Goal: Transaction & Acquisition: Purchase product/service

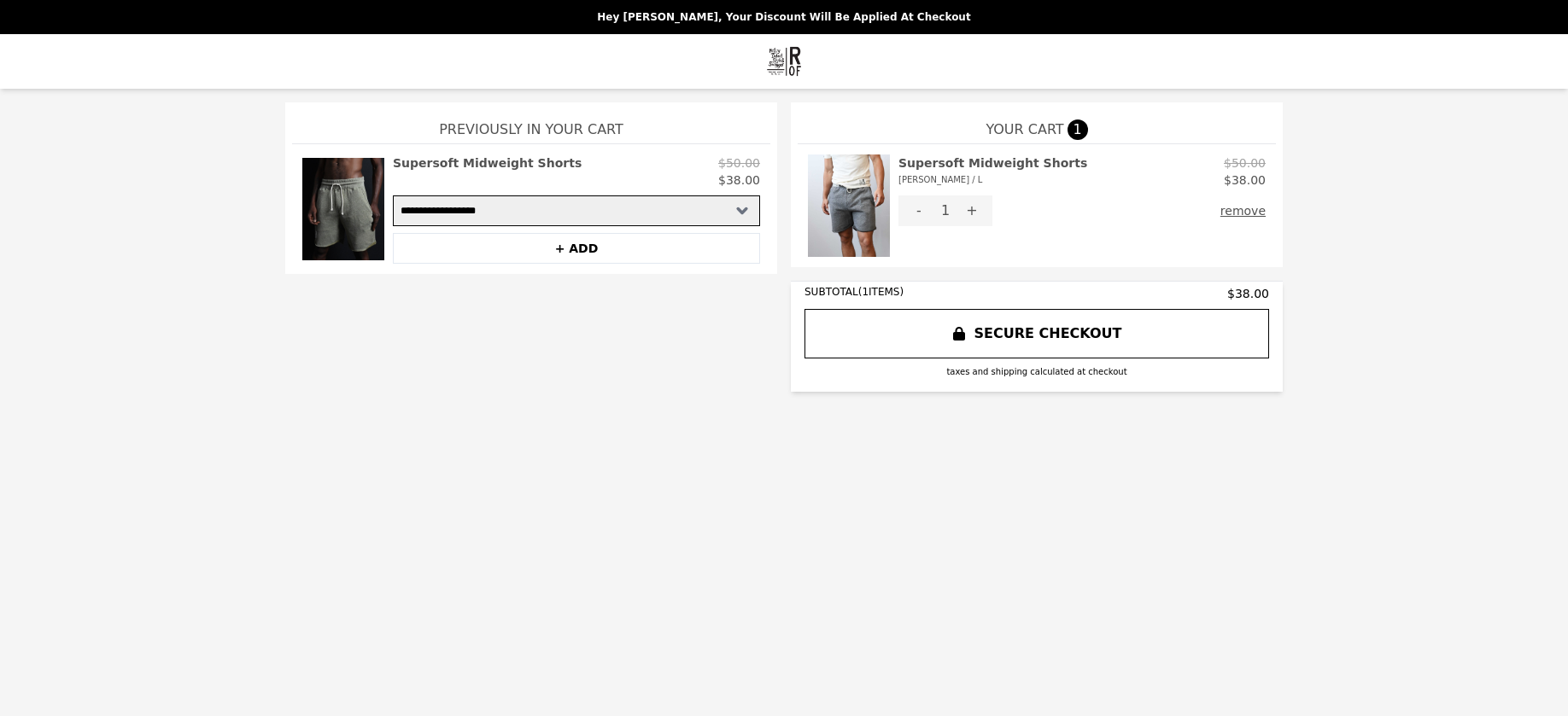
click at [1010, 336] on button "SECURE CHECKOUT" at bounding box center [1037, 333] width 464 height 50
